Goal: Information Seeking & Learning: Learn about a topic

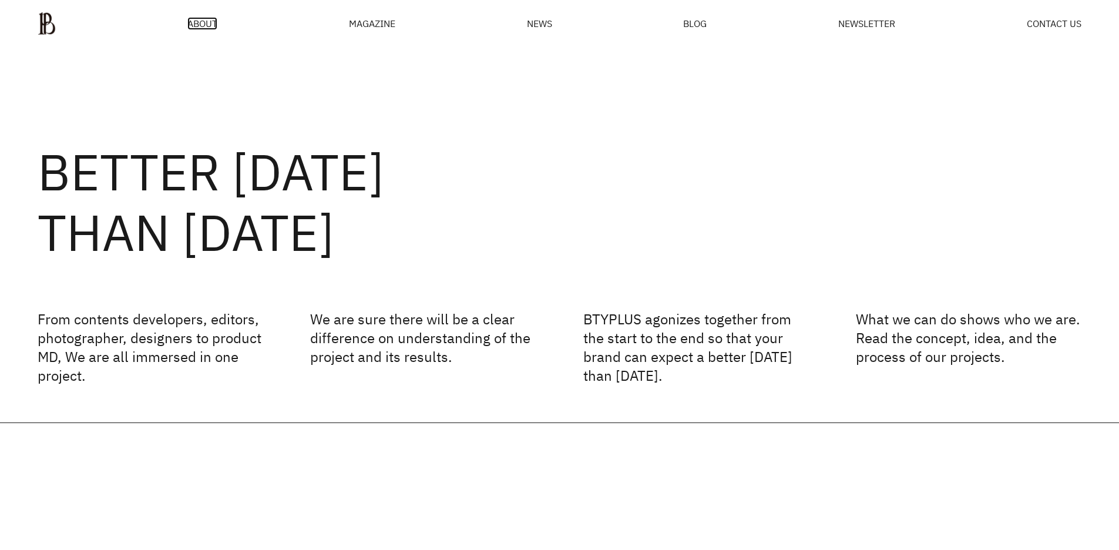
click at [196, 27] on span "ABOUT" at bounding box center [202, 23] width 30 height 9
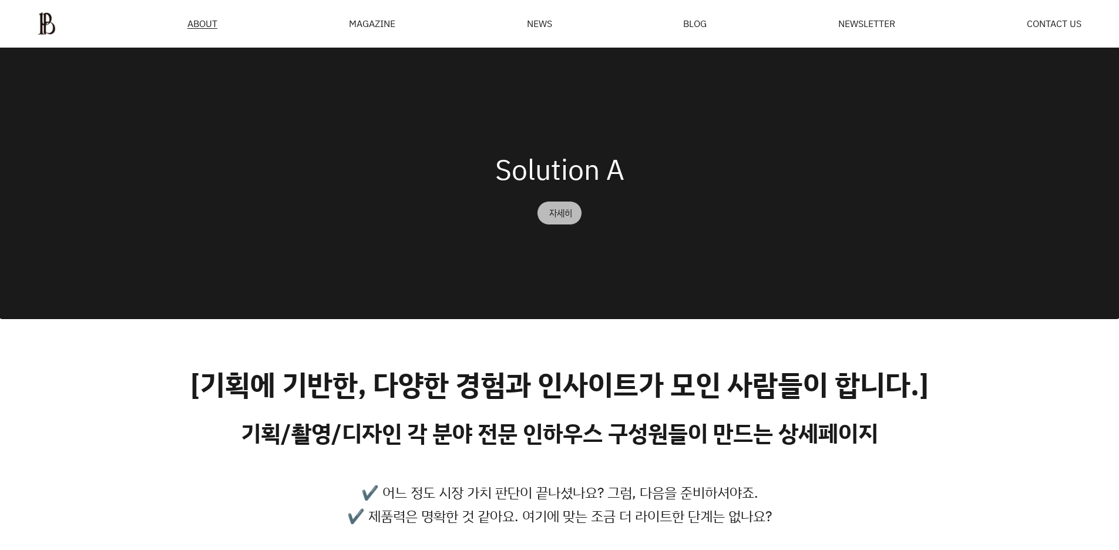
click at [570, 213] on div "자세히" at bounding box center [560, 212] width 23 height 9
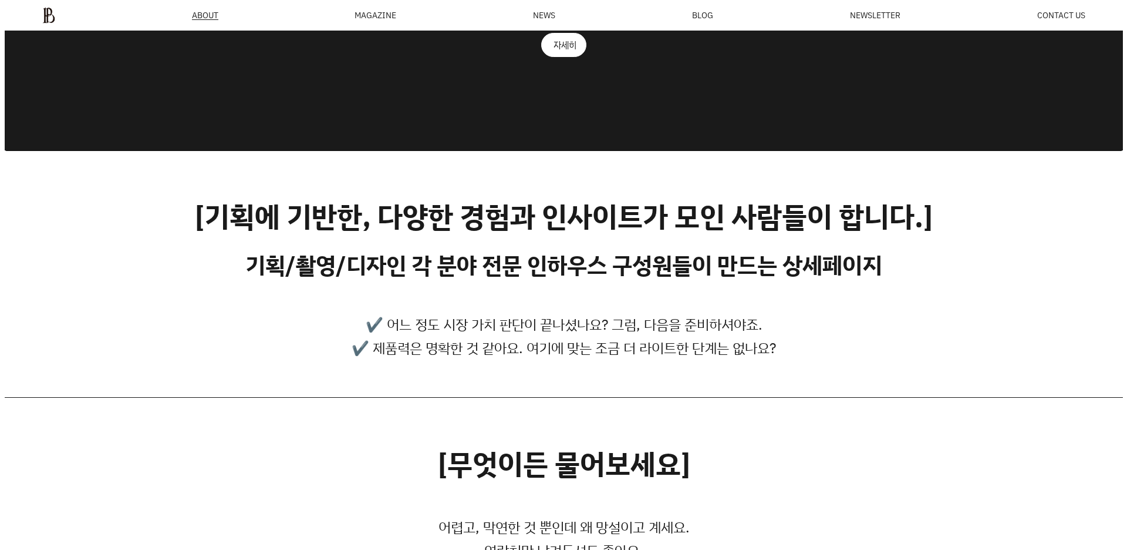
scroll to position [42, 0]
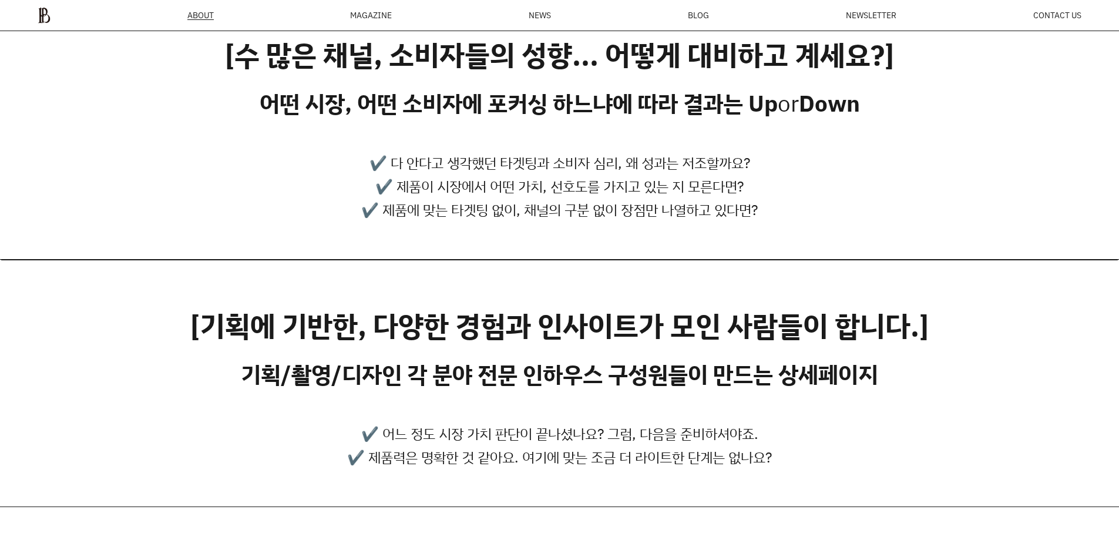
click at [385, 15] on div "MAGAZINE" at bounding box center [371, 15] width 42 height 8
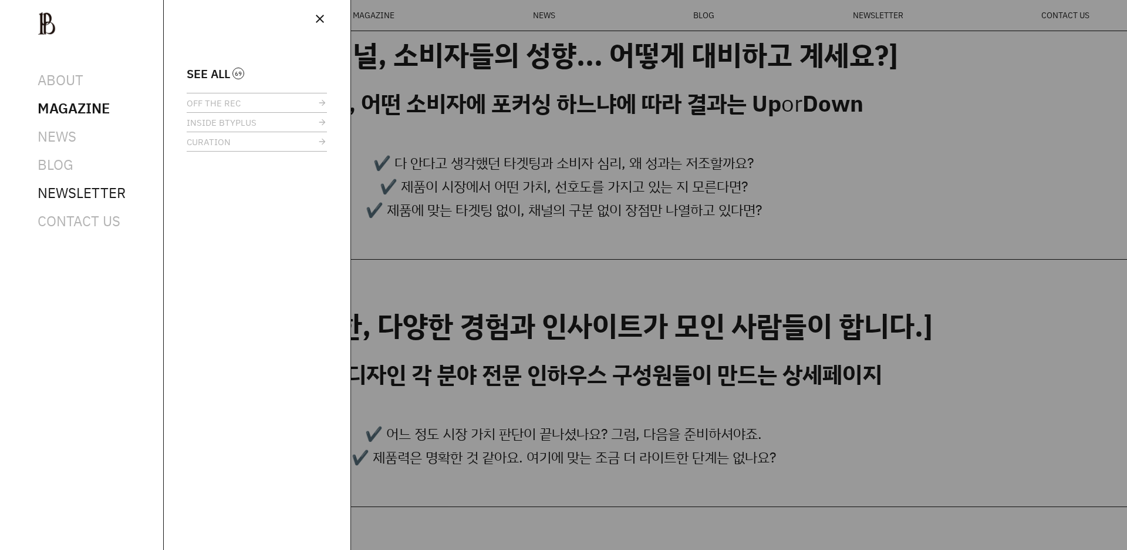
click at [106, 196] on span "NEWSLETTER" at bounding box center [82, 192] width 88 height 19
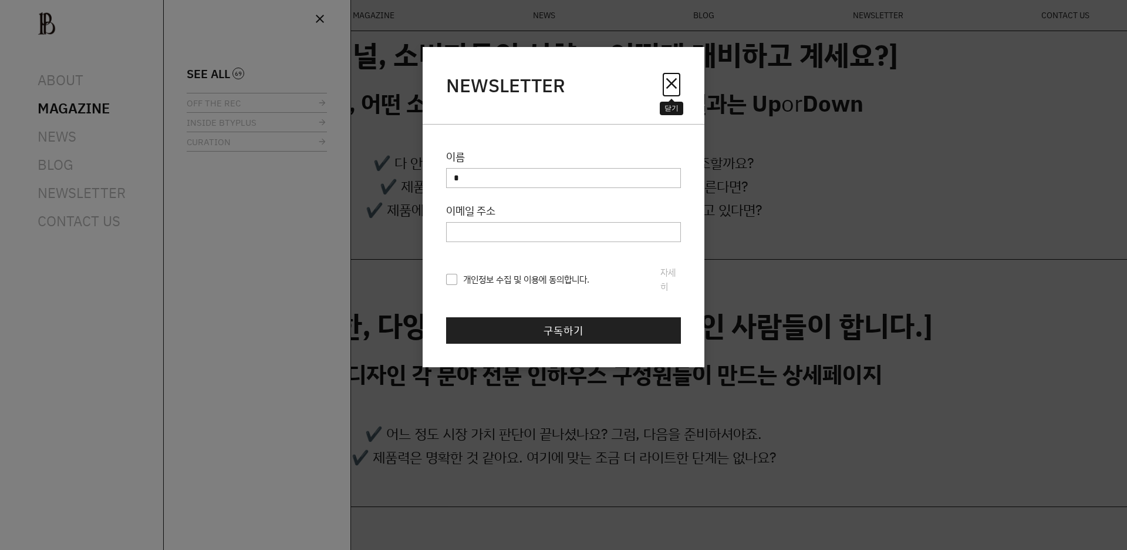
click at [675, 78] on span "close" at bounding box center [671, 83] width 19 height 19
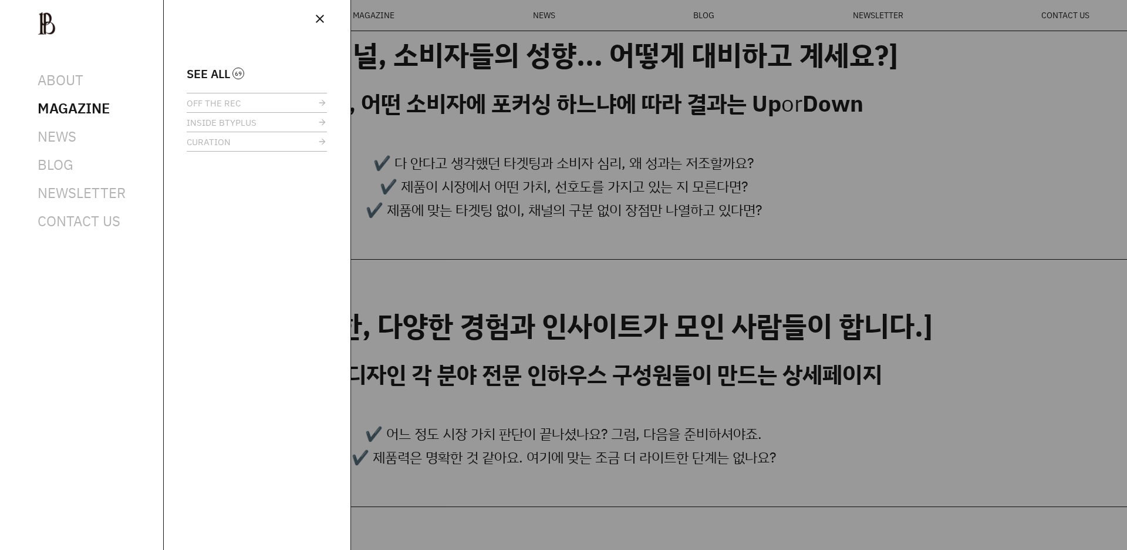
click at [784, 115] on div at bounding box center [563, 275] width 1127 height 550
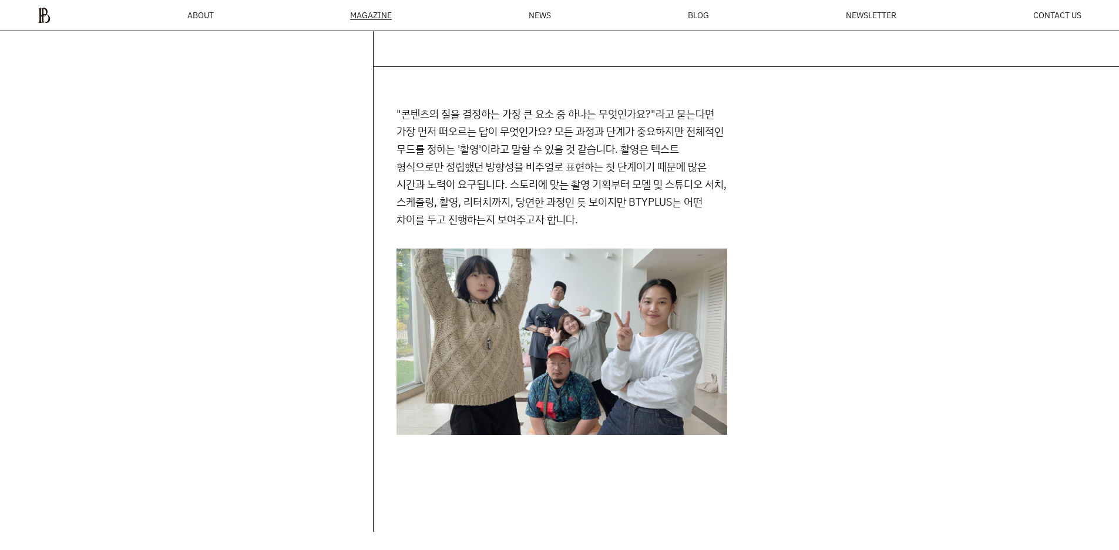
scroll to position [277, 0]
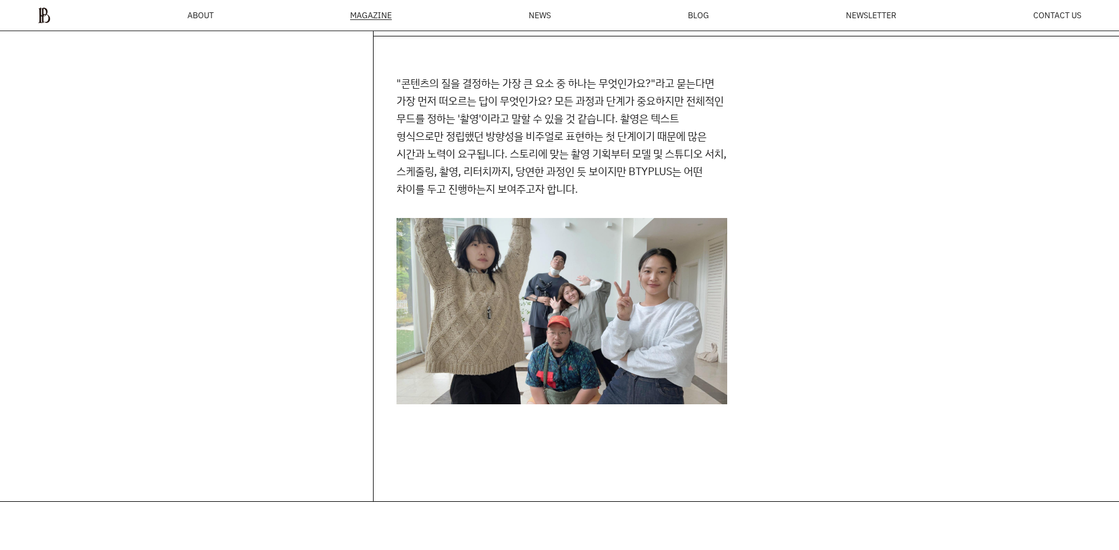
click at [673, 328] on img at bounding box center [561, 311] width 331 height 186
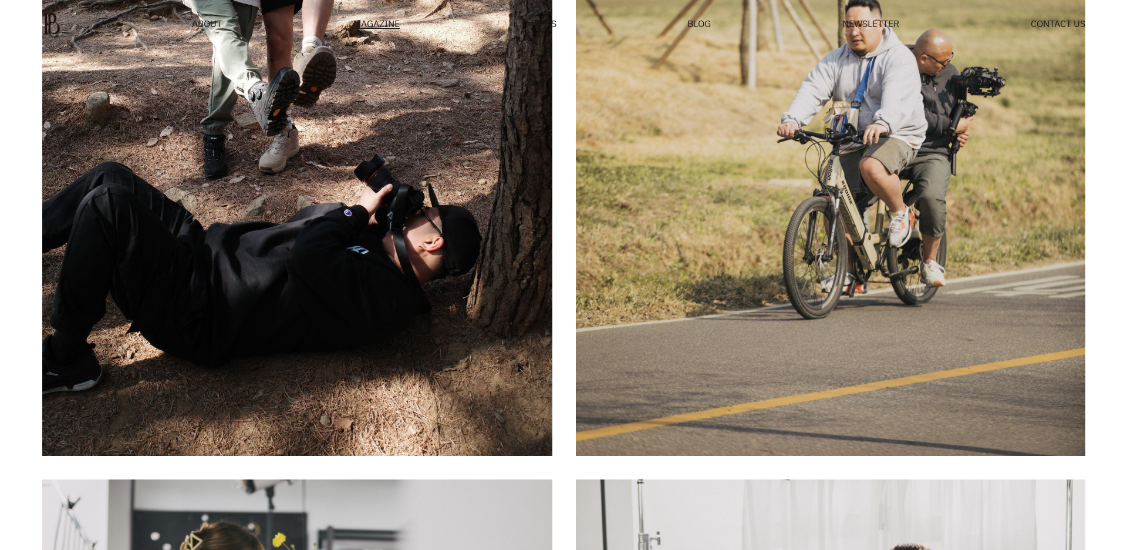
scroll to position [0, 0]
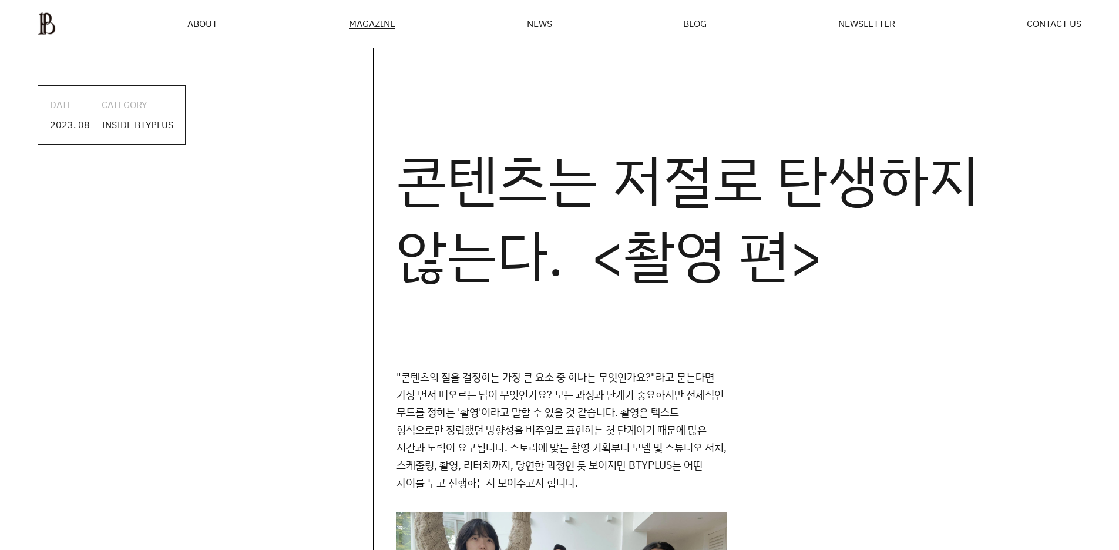
click at [136, 110] on div "CATEGORY" at bounding box center [138, 104] width 72 height 15
click at [366, 22] on div "MAGAZINE" at bounding box center [372, 24] width 46 height 10
